Goal: Task Accomplishment & Management: Use online tool/utility

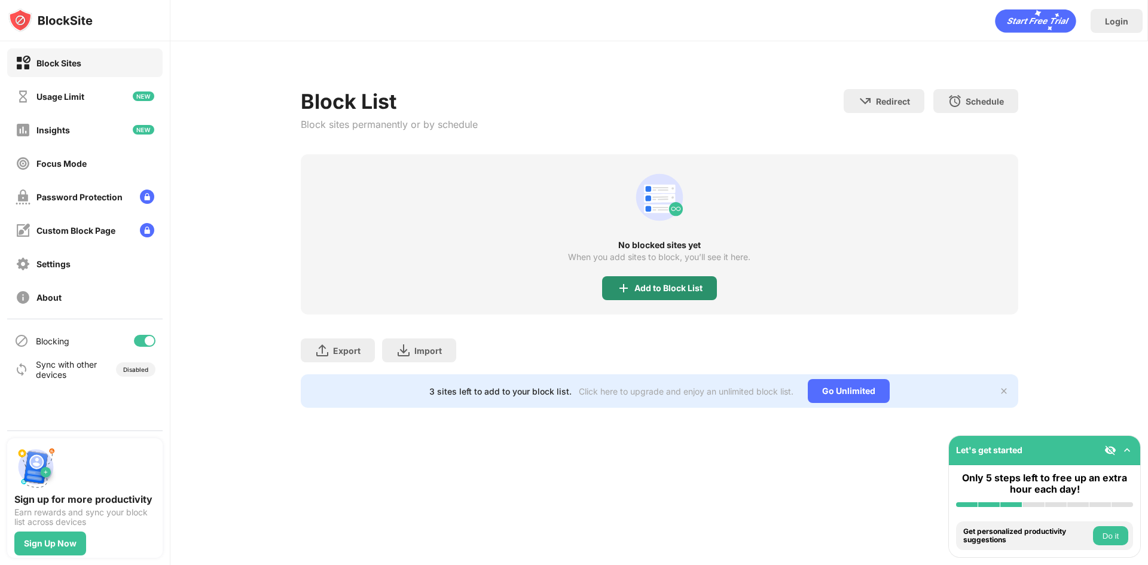
click at [652, 285] on div "Add to Block List" at bounding box center [668, 288] width 68 height 10
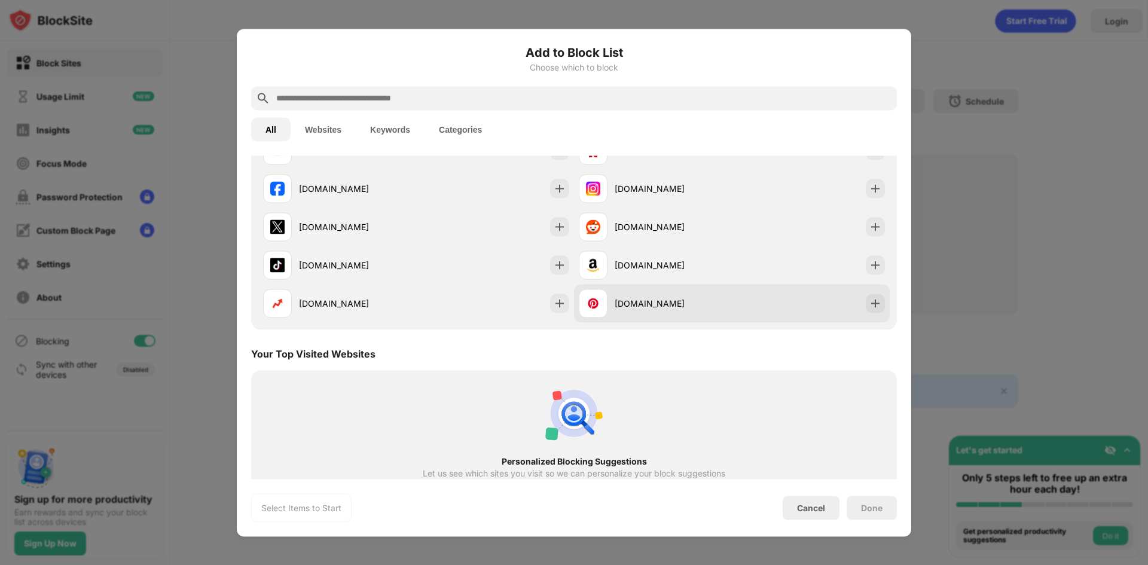
scroll to position [239, 0]
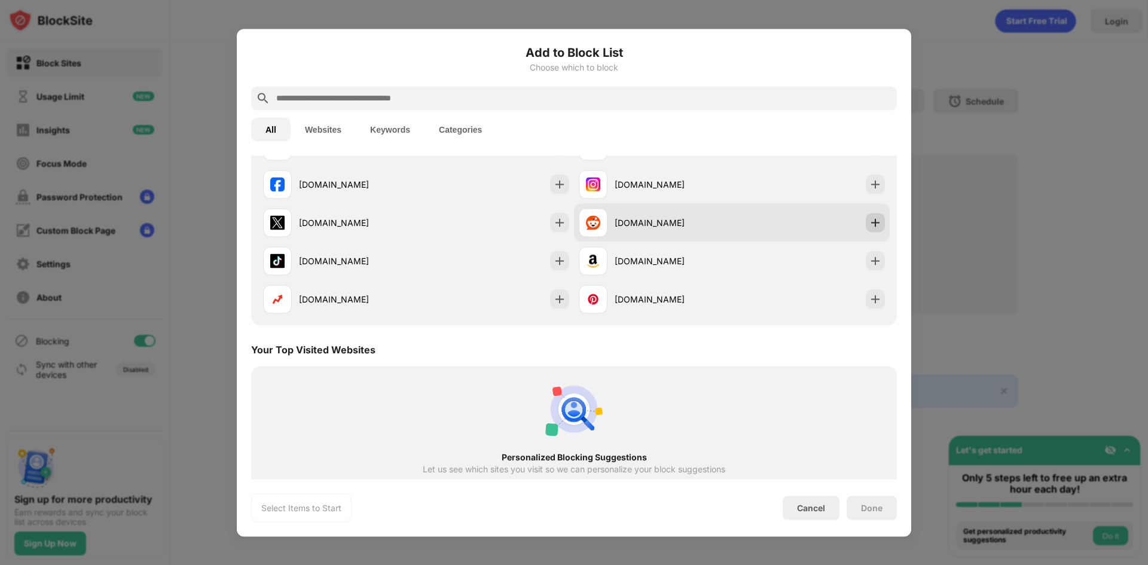
click at [869, 219] on img at bounding box center [875, 222] width 12 height 12
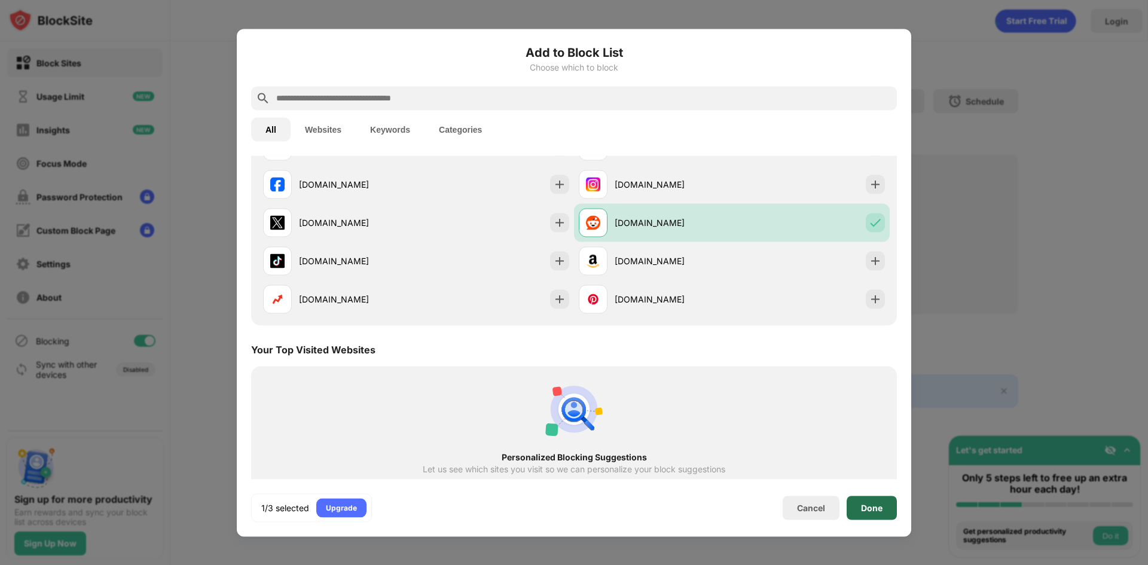
click at [868, 502] on div "Done" at bounding box center [871, 508] width 50 height 24
